Goal: Information Seeking & Learning: Understand process/instructions

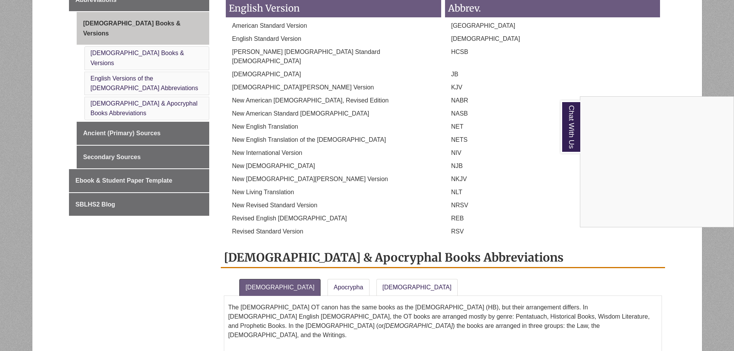
scroll to position [352, 0]
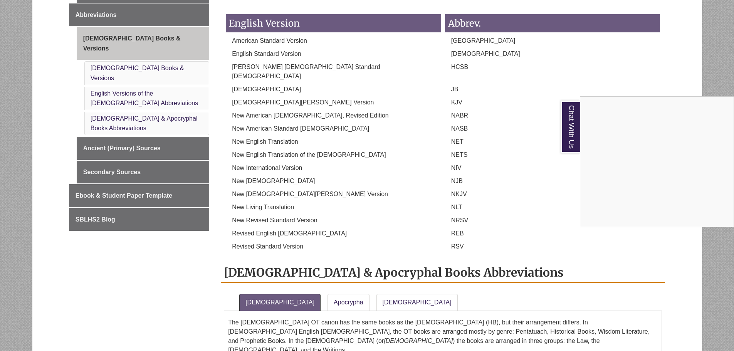
click at [368, 284] on div "Chat With Us" at bounding box center [367, 175] width 734 height 351
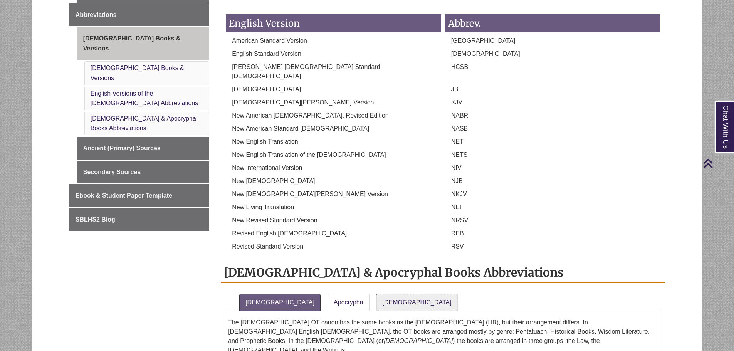
click at [376, 294] on link "[DEMOGRAPHIC_DATA]" at bounding box center [416, 302] width 81 height 17
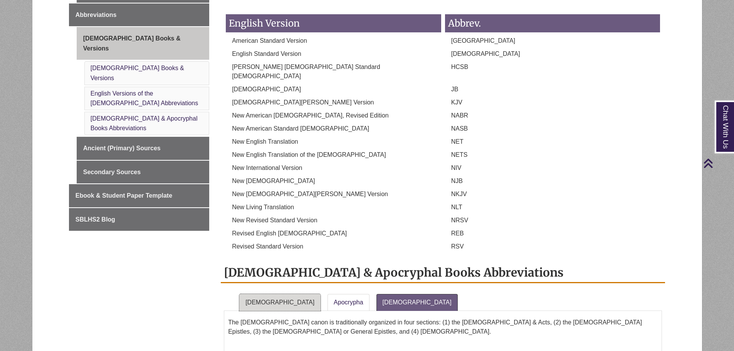
click at [252, 294] on link "[DEMOGRAPHIC_DATA]" at bounding box center [279, 302] width 81 height 17
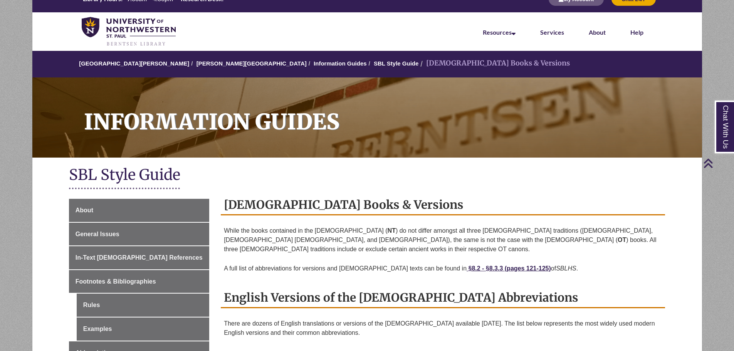
scroll to position [0, 0]
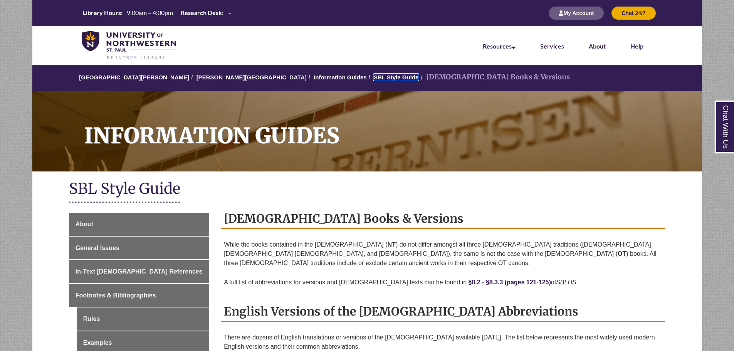
click at [374, 78] on link "SBL Style Guide" at bounding box center [396, 77] width 45 height 7
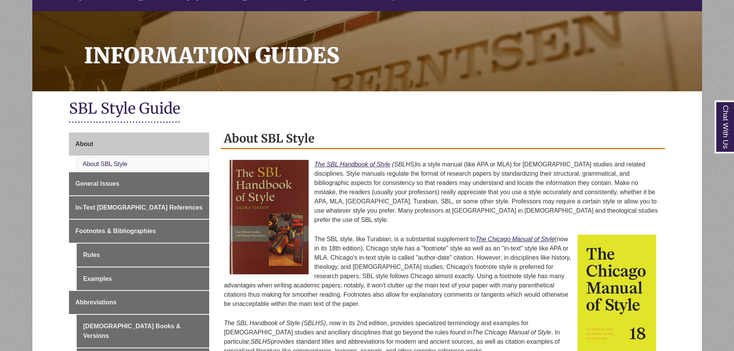
scroll to position [231, 0]
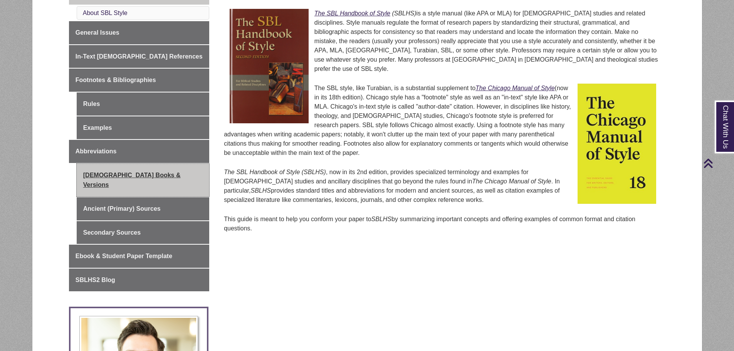
click at [130, 175] on link "[DEMOGRAPHIC_DATA] Books & Versions" at bounding box center [143, 180] width 133 height 33
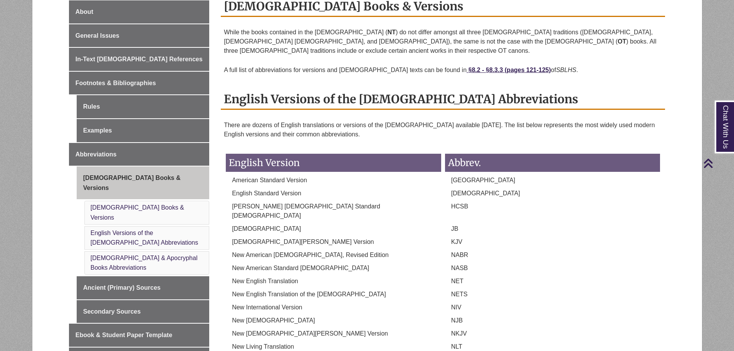
scroll to position [77, 0]
